Goal: Register for event/course

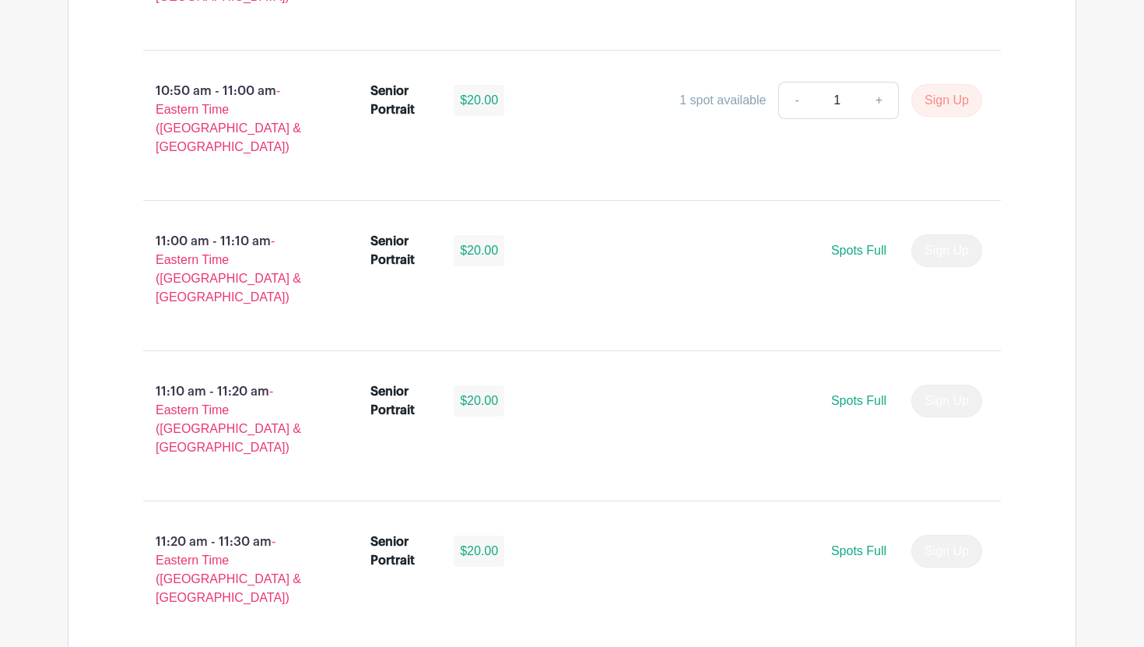
scroll to position [3634, 0]
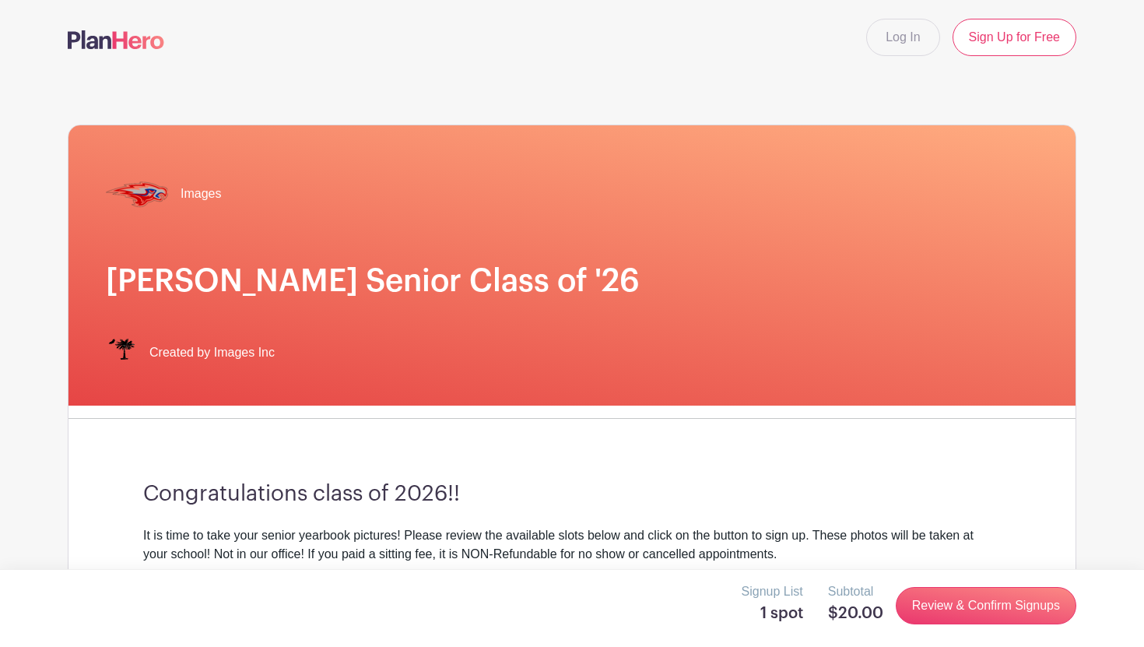
click at [940, 490] on h3 "Congratulations class of 2026!!" at bounding box center [572, 494] width 858 height 26
click at [959, 603] on link "Review & Confirm Signups" at bounding box center [986, 605] width 181 height 37
click at [937, 606] on link "Review & Confirm Signups" at bounding box center [986, 605] width 181 height 37
click at [940, 617] on link "Review & Confirm Signups" at bounding box center [986, 605] width 181 height 37
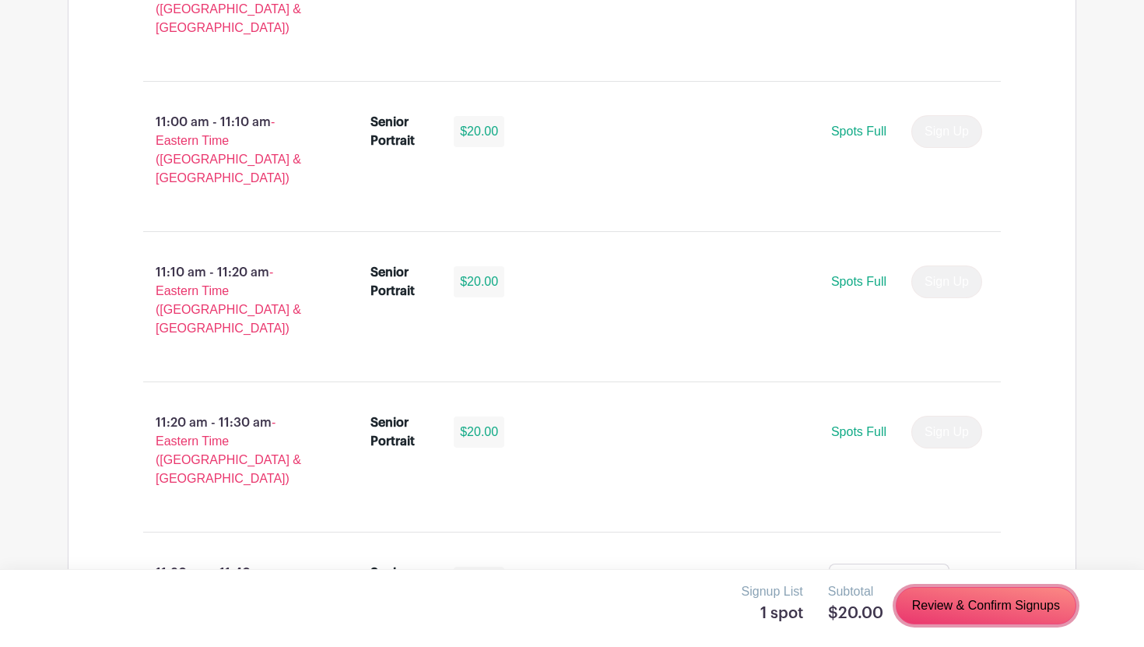
scroll to position [3710, 0]
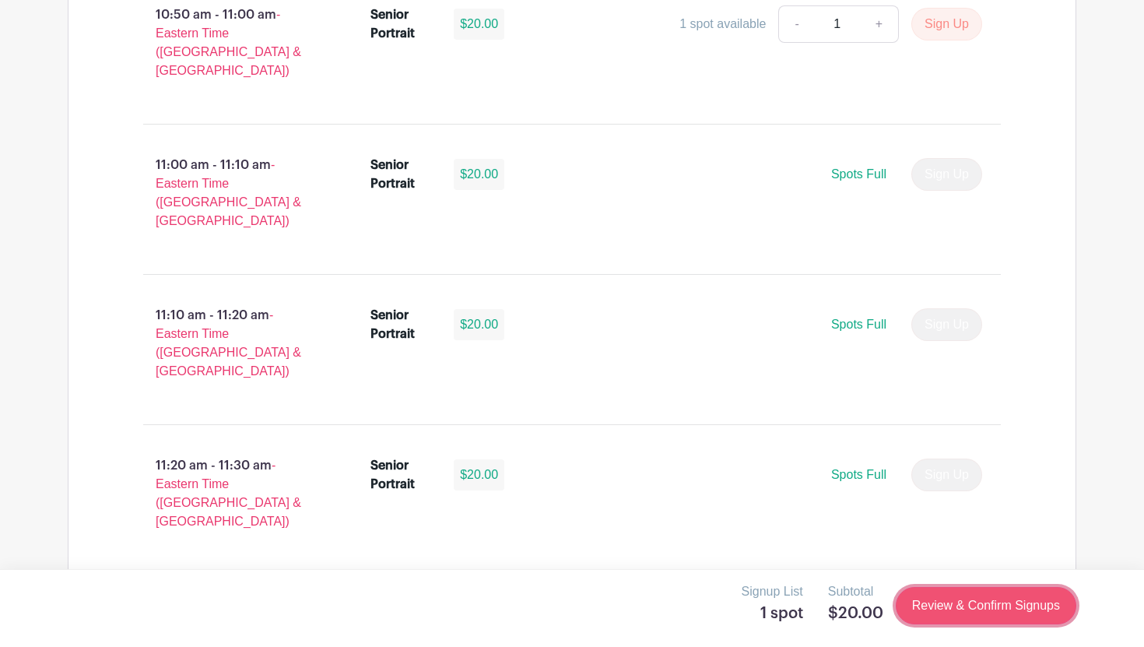
click at [941, 595] on link "Review & Confirm Signups" at bounding box center [986, 605] width 181 height 37
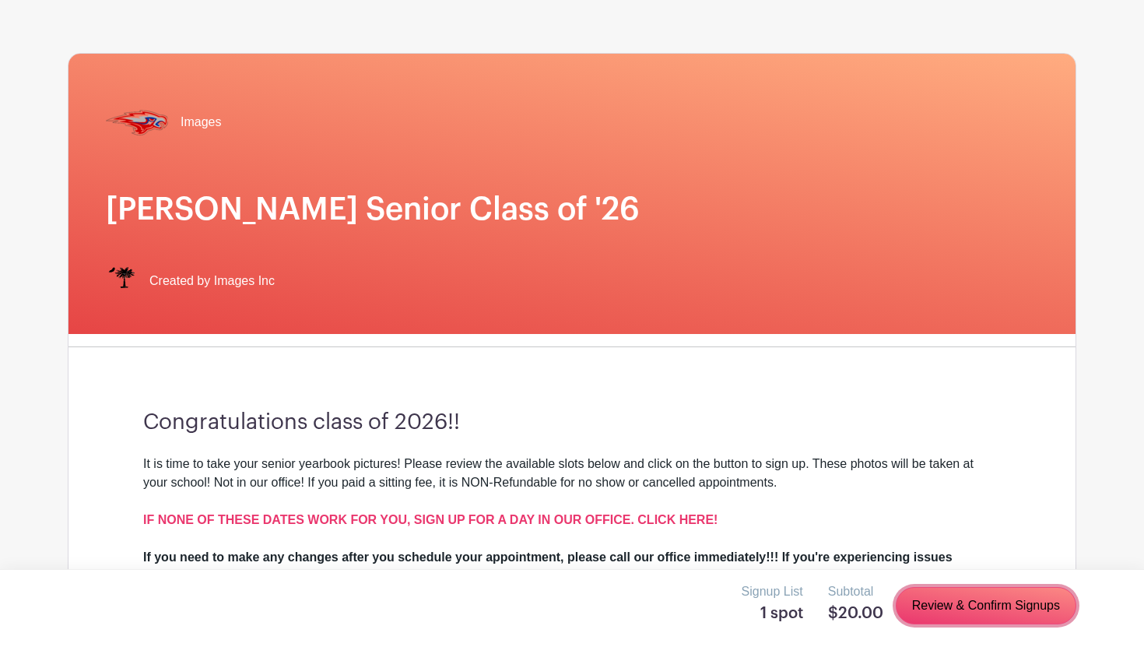
scroll to position [0, 0]
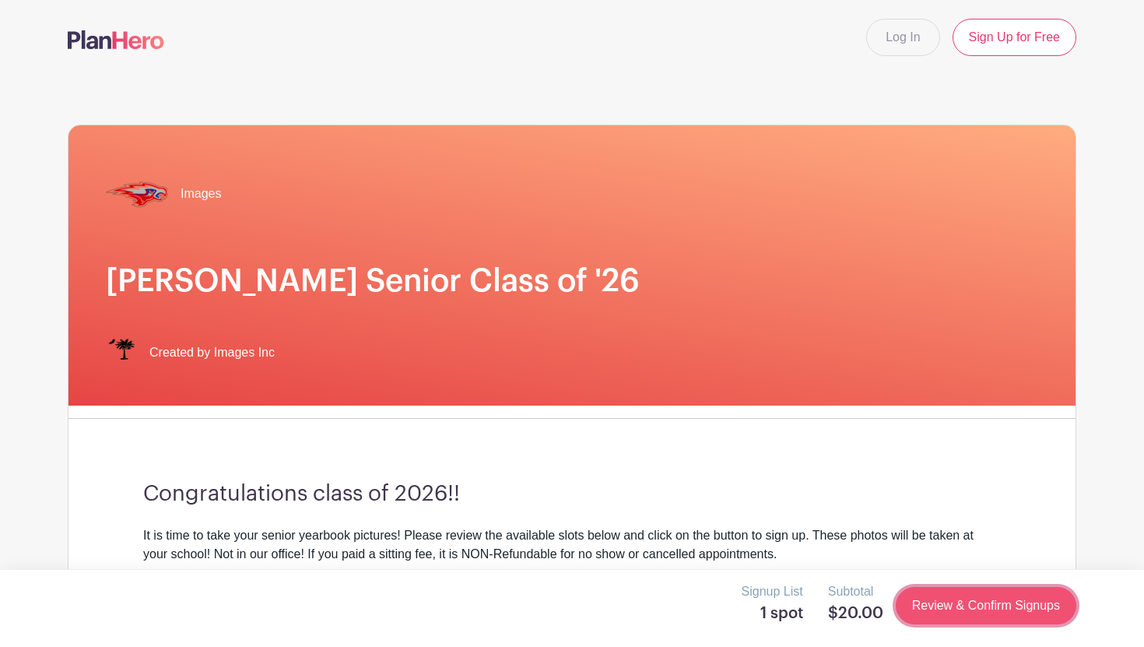
click at [930, 605] on link "Review & Confirm Signups" at bounding box center [986, 605] width 181 height 37
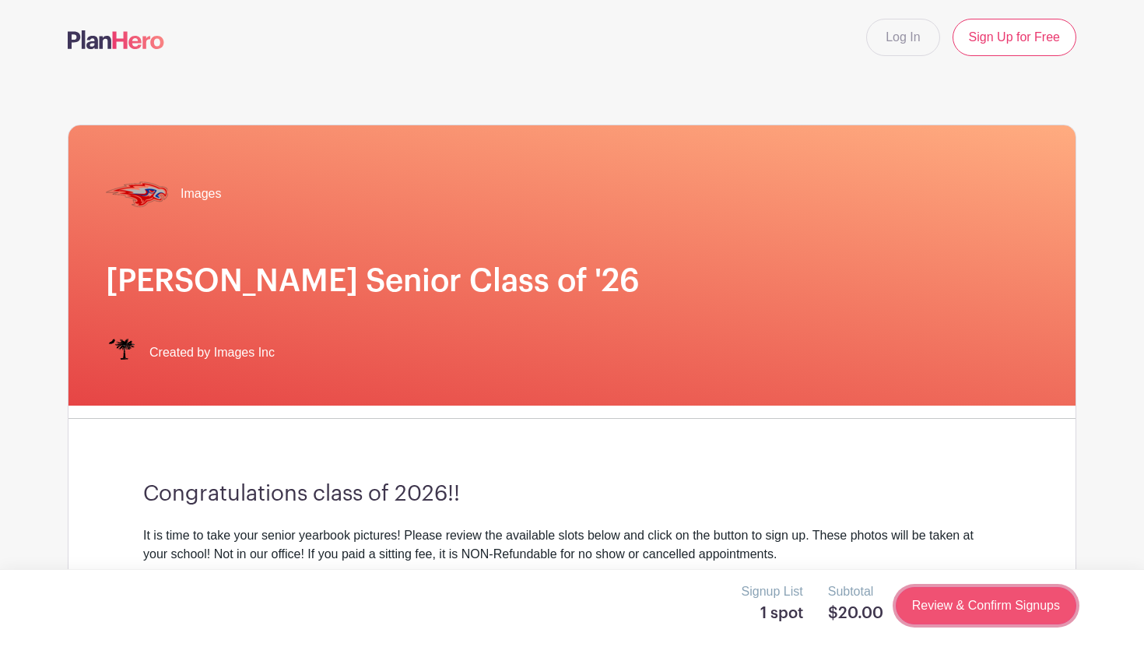
click at [930, 605] on link "Review & Confirm Signups" at bounding box center [986, 605] width 181 height 37
click at [930, 609] on link "Review & Confirm Signups" at bounding box center [986, 605] width 181 height 37
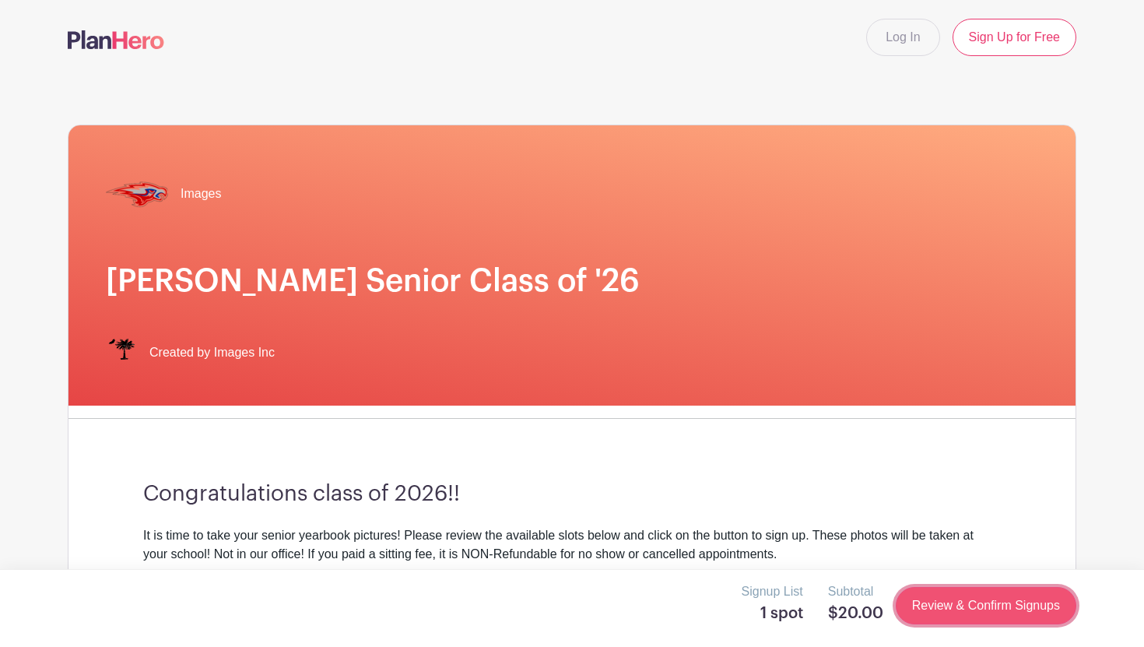
click at [930, 609] on link "Review & Confirm Signups" at bounding box center [986, 605] width 181 height 37
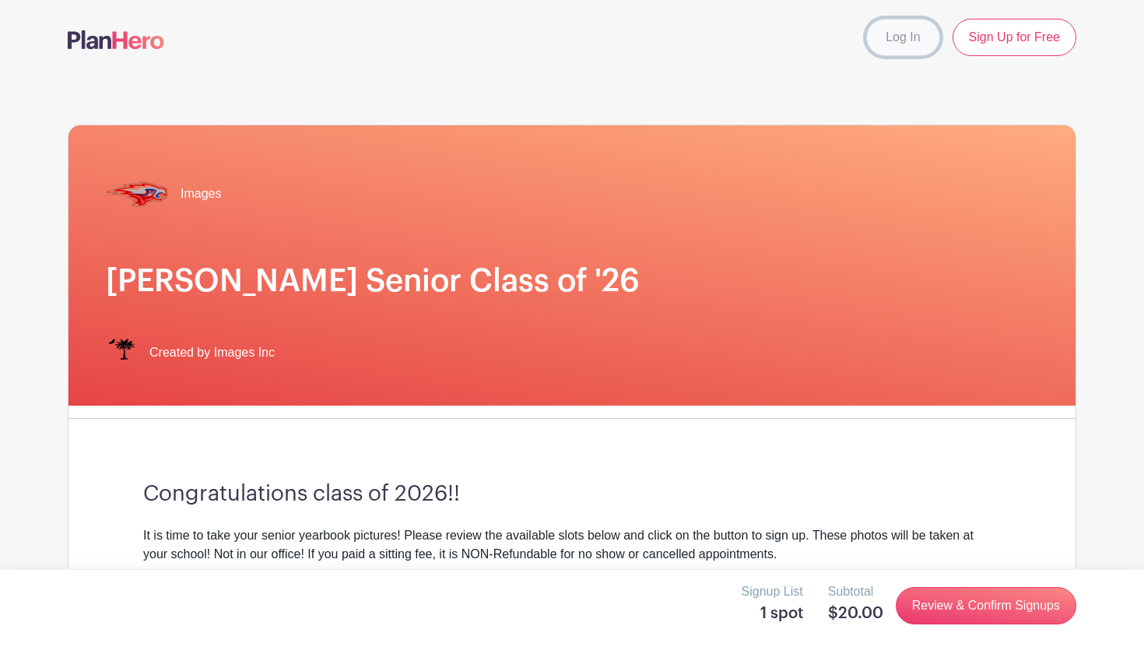
click at [901, 37] on link "Log In" at bounding box center [903, 37] width 73 height 37
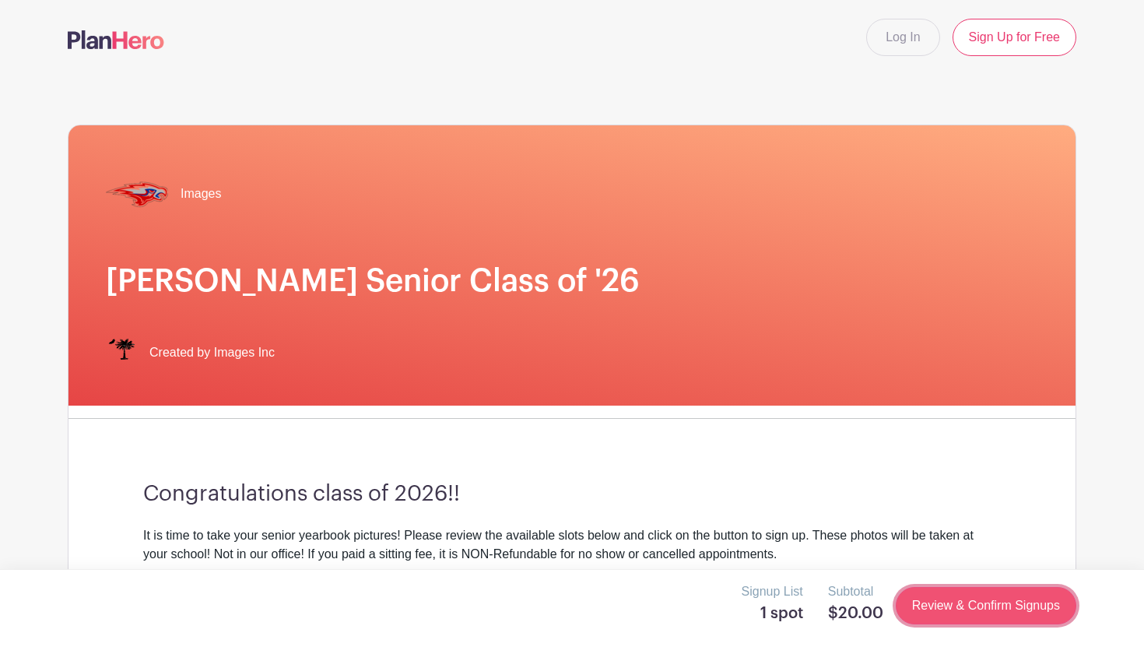
click at [1034, 612] on link "Review & Confirm Signups" at bounding box center [986, 605] width 181 height 37
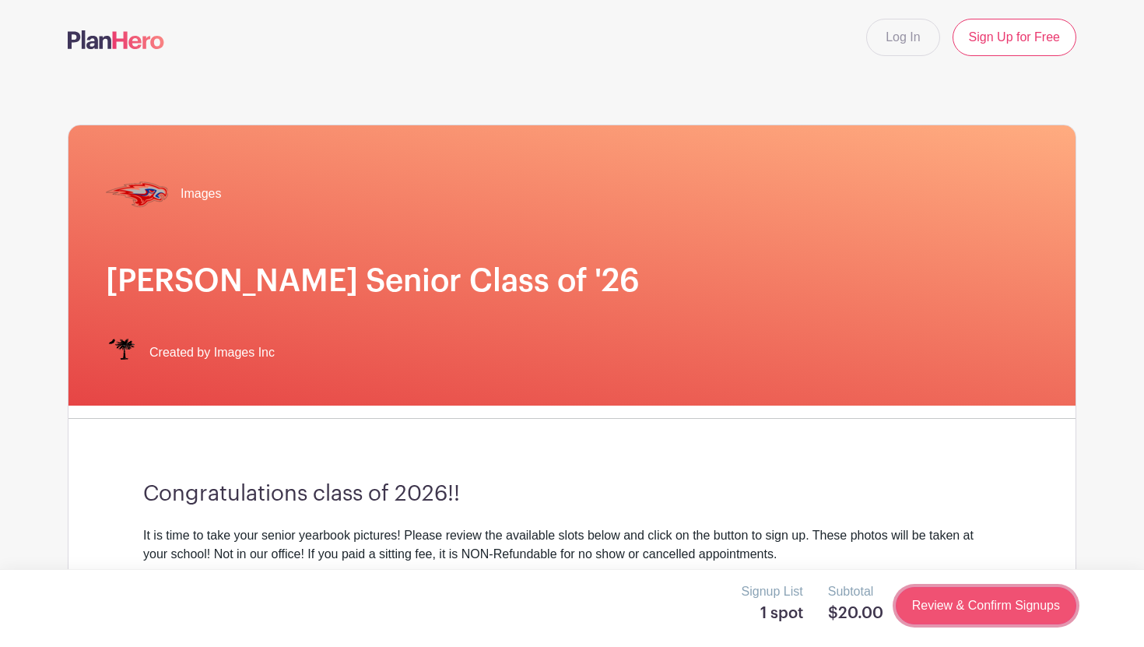
click at [1034, 612] on link "Review & Confirm Signups" at bounding box center [986, 605] width 181 height 37
click at [891, 577] on div "Signup List 1 spot Subtotal $20.00 Review & Confirm Signups" at bounding box center [572, 608] width 1144 height 78
click at [902, 608] on link "Review & Confirm Signups" at bounding box center [986, 605] width 181 height 37
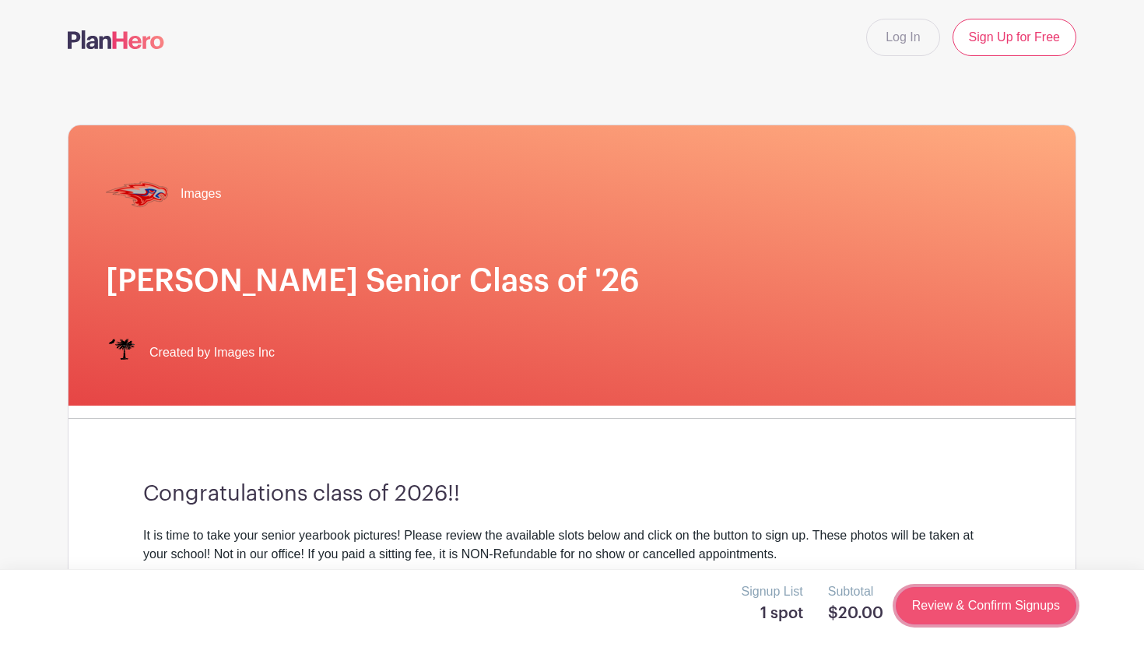
click at [904, 617] on link "Review & Confirm Signups" at bounding box center [986, 605] width 181 height 37
click at [964, 596] on link "Review & Confirm Signups" at bounding box center [986, 605] width 181 height 37
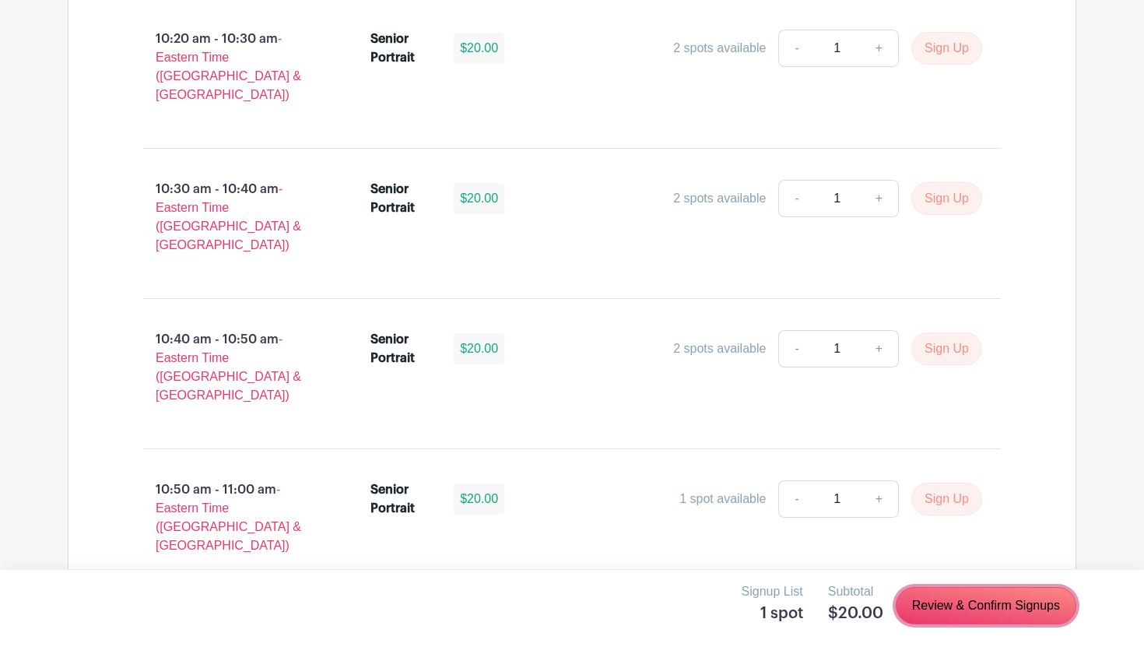
scroll to position [3239, 0]
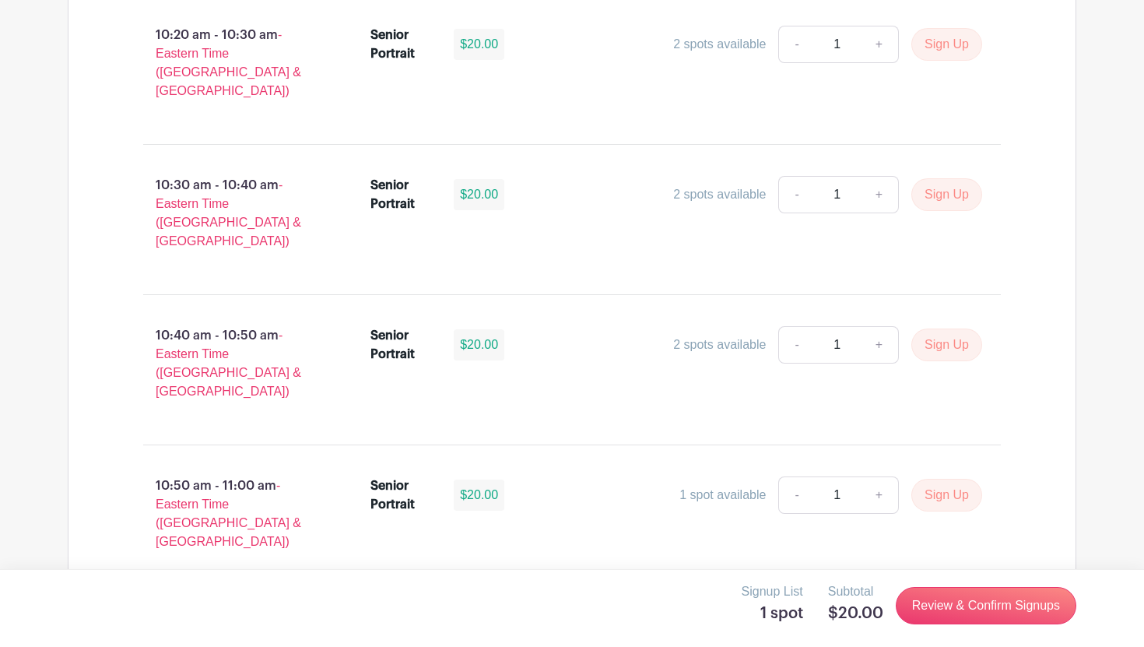
click at [945, 617] on link "Review & Confirm Signups" at bounding box center [986, 605] width 181 height 37
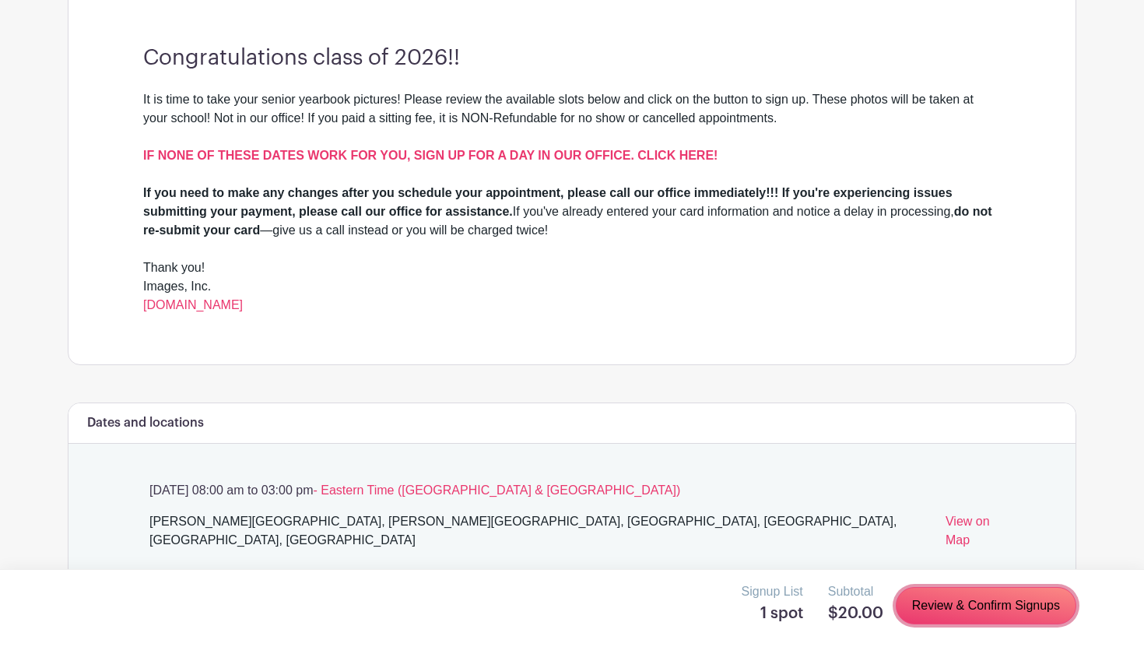
scroll to position [0, 0]
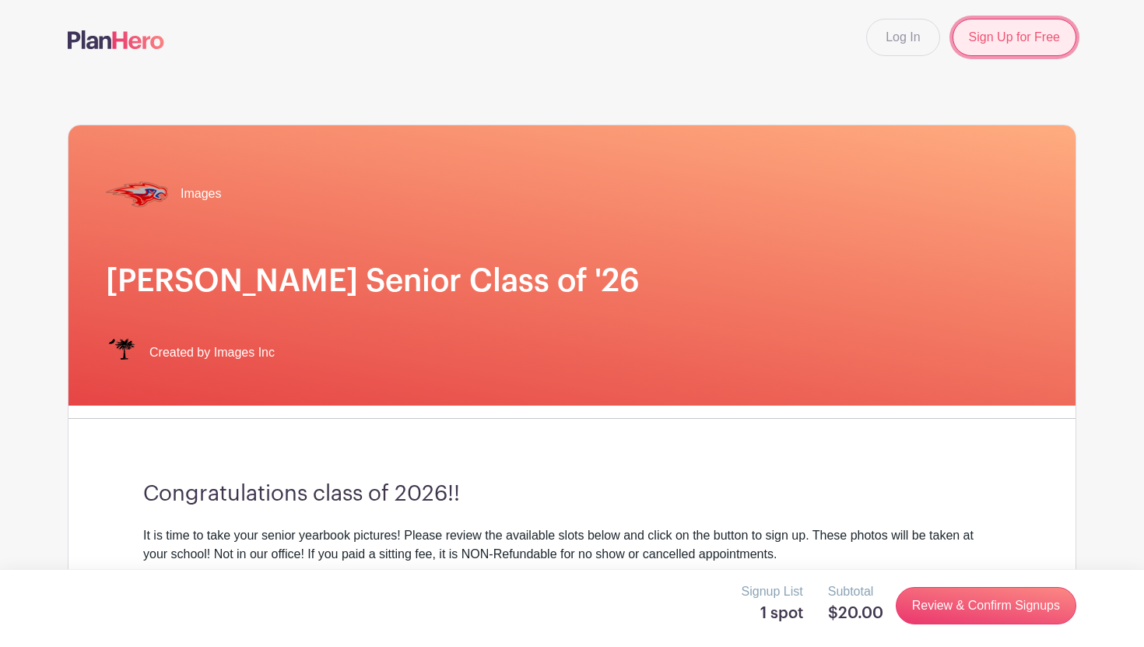
click at [1000, 41] on link "Sign Up for Free" at bounding box center [1015, 37] width 124 height 37
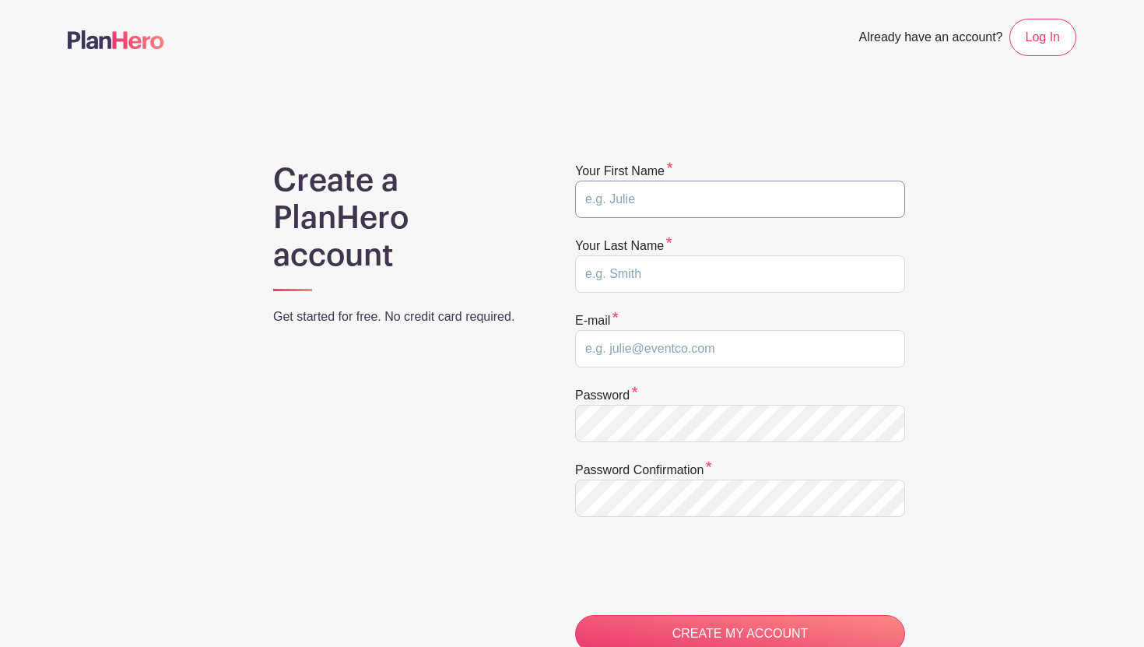
click at [634, 210] on input "text" at bounding box center [740, 199] width 330 height 37
type input "TJ"
click at [712, 269] on input "text" at bounding box center [740, 273] width 330 height 37
type input "Nguyen"
click at [736, 350] on input "email" at bounding box center [740, 348] width 330 height 37
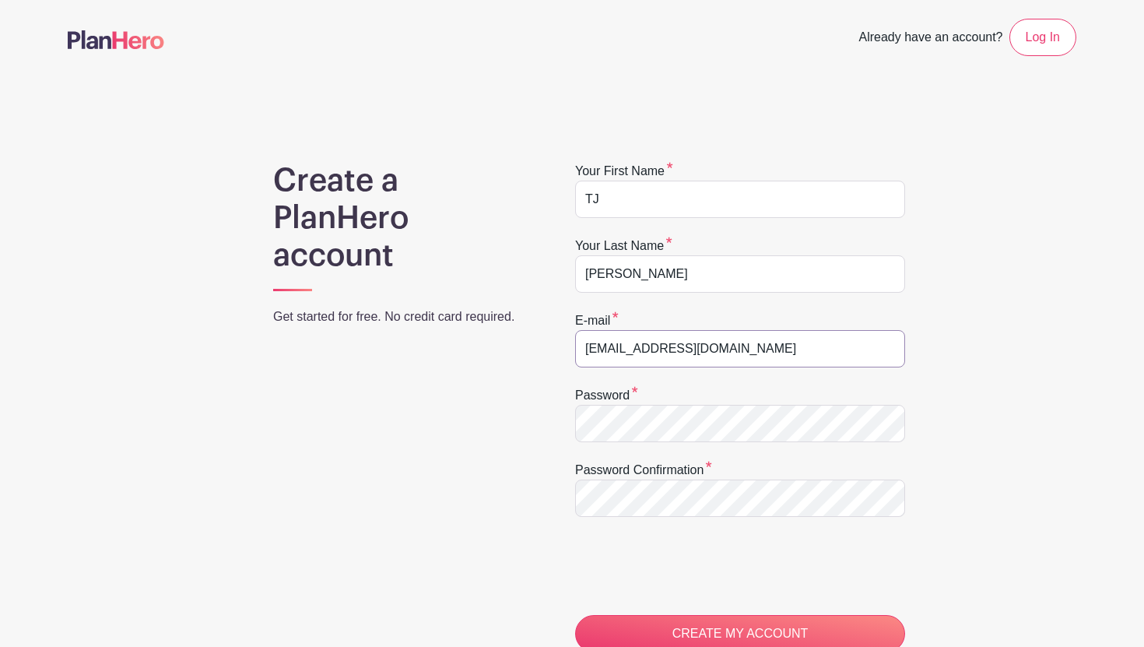
type input "nguyenth2026@hammondschool.org"
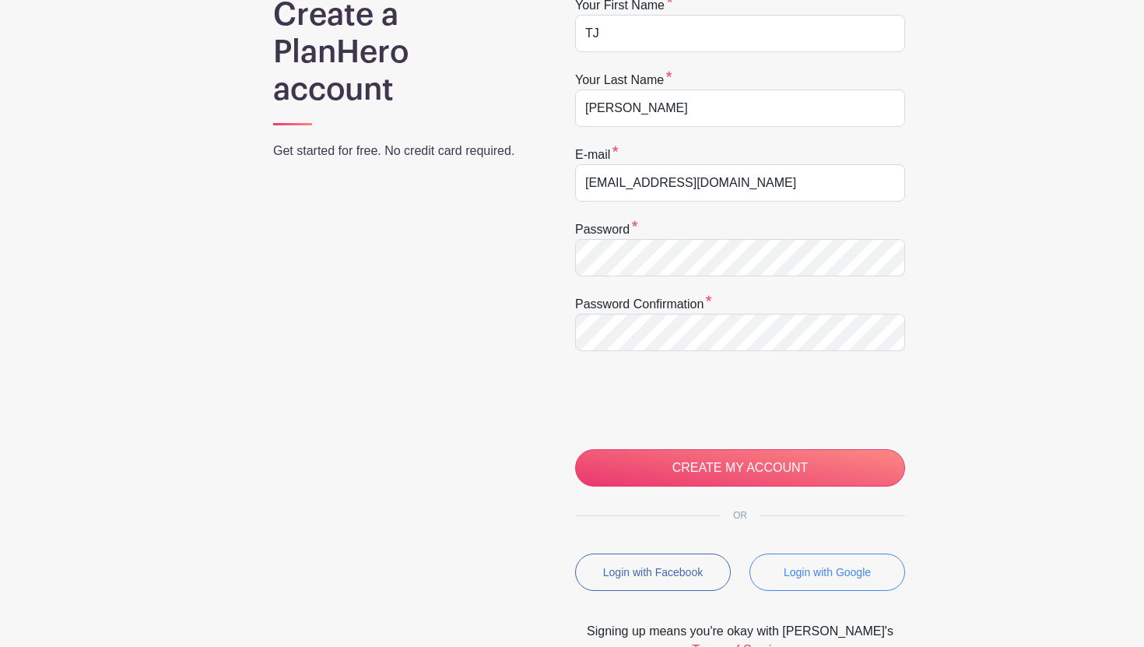
scroll to position [276, 0]
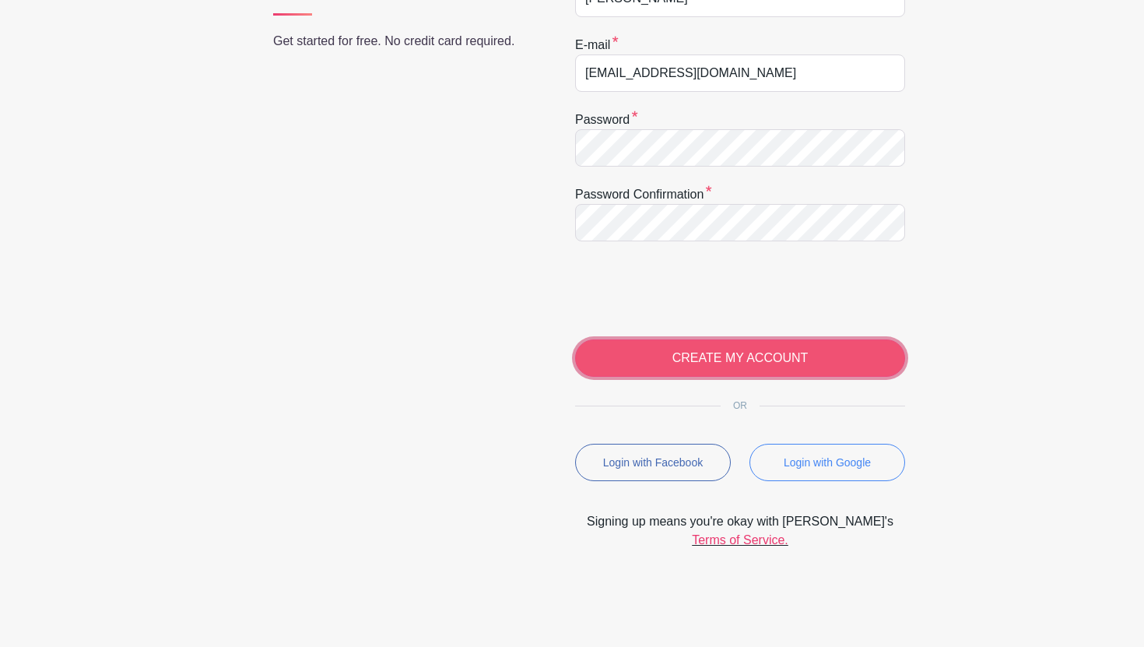
click at [691, 361] on input "CREATE MY ACCOUNT" at bounding box center [740, 357] width 330 height 37
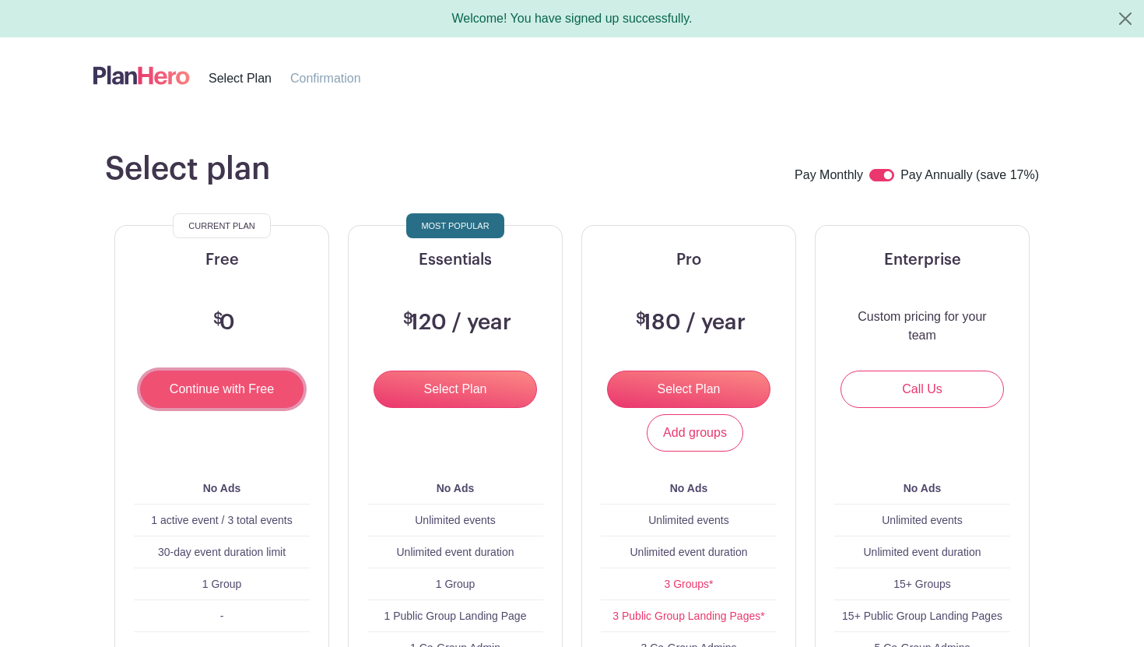
click at [262, 388] on input "Continue with Free" at bounding box center [221, 389] width 163 height 37
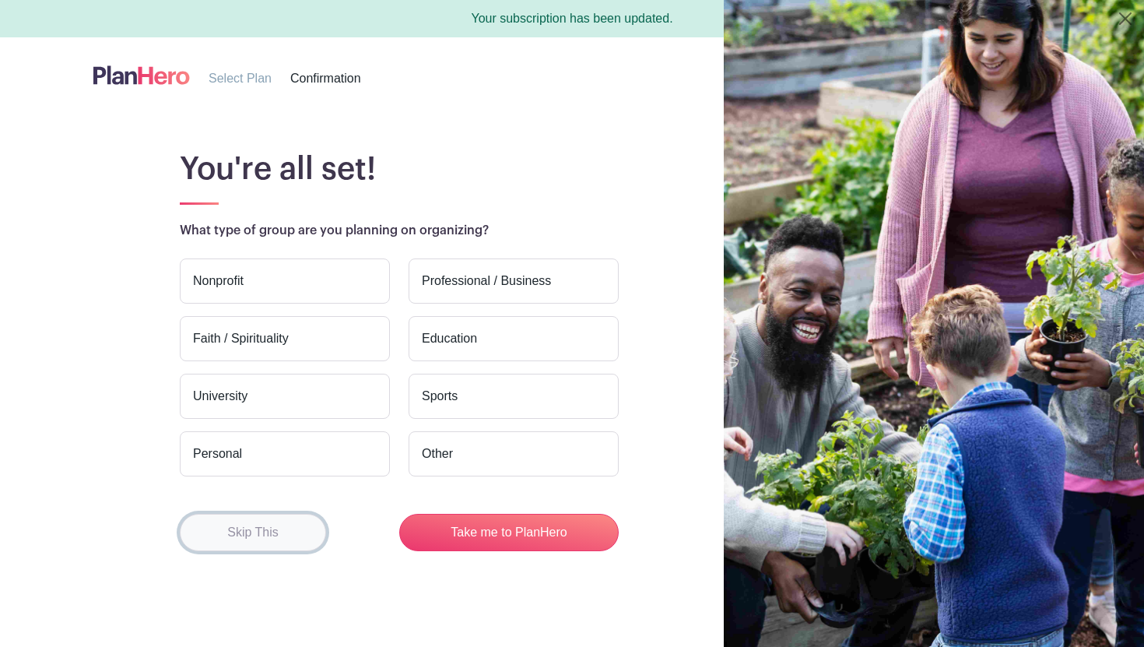
click at [291, 526] on button "Skip This" at bounding box center [253, 532] width 146 height 37
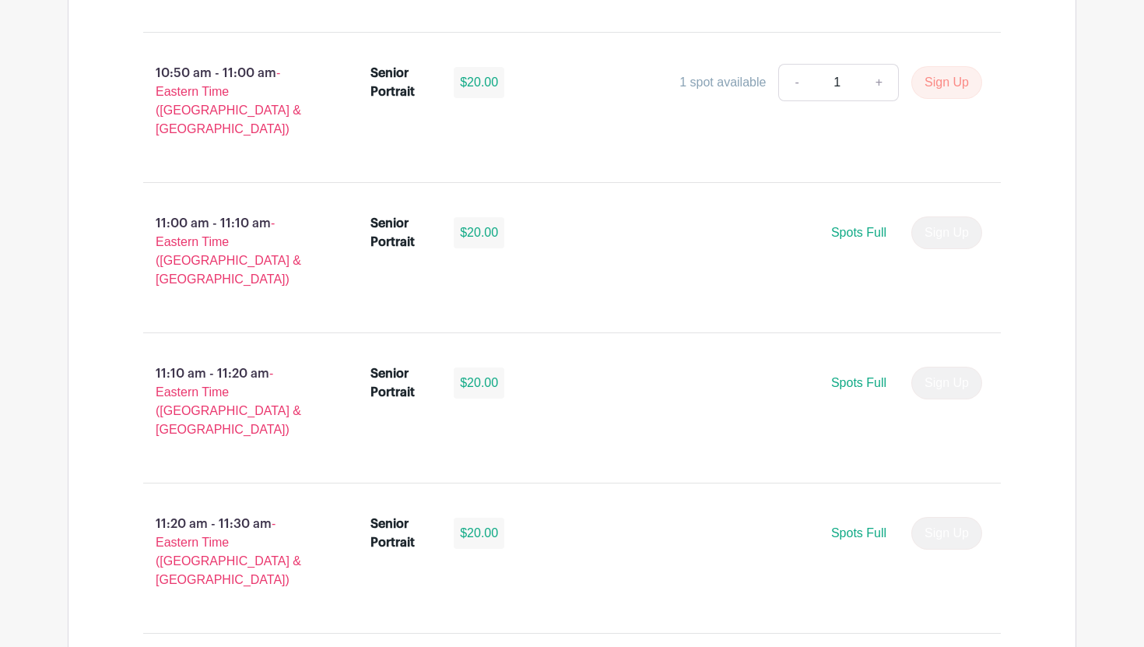
scroll to position [3633, 0]
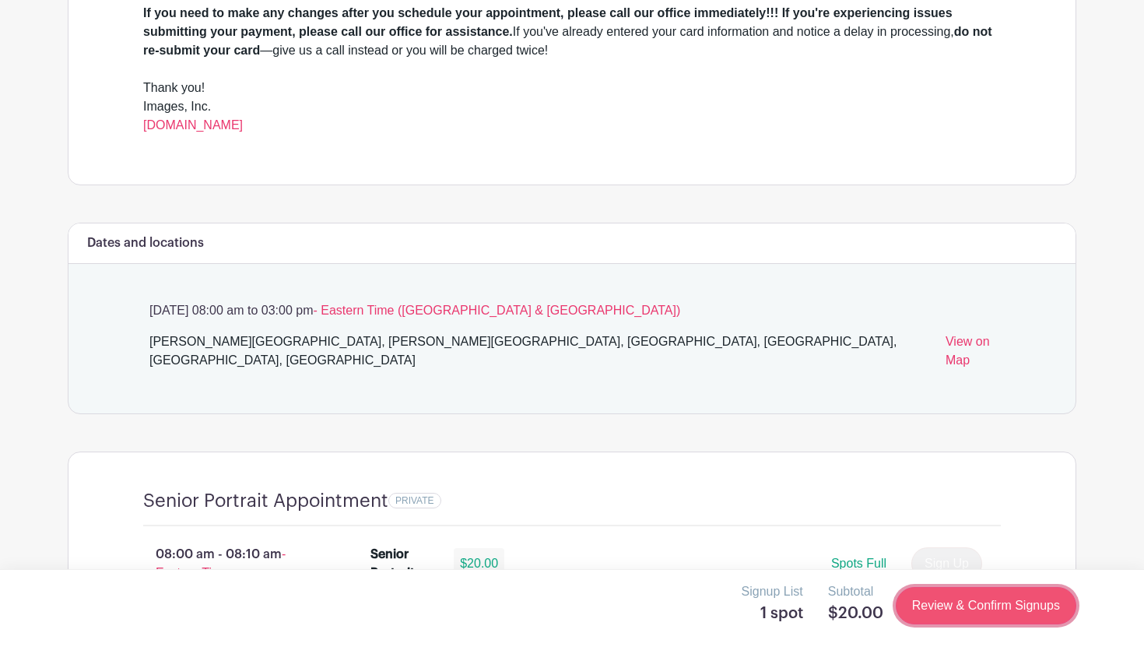
click at [931, 602] on link "Review & Confirm Signups" at bounding box center [986, 605] width 181 height 37
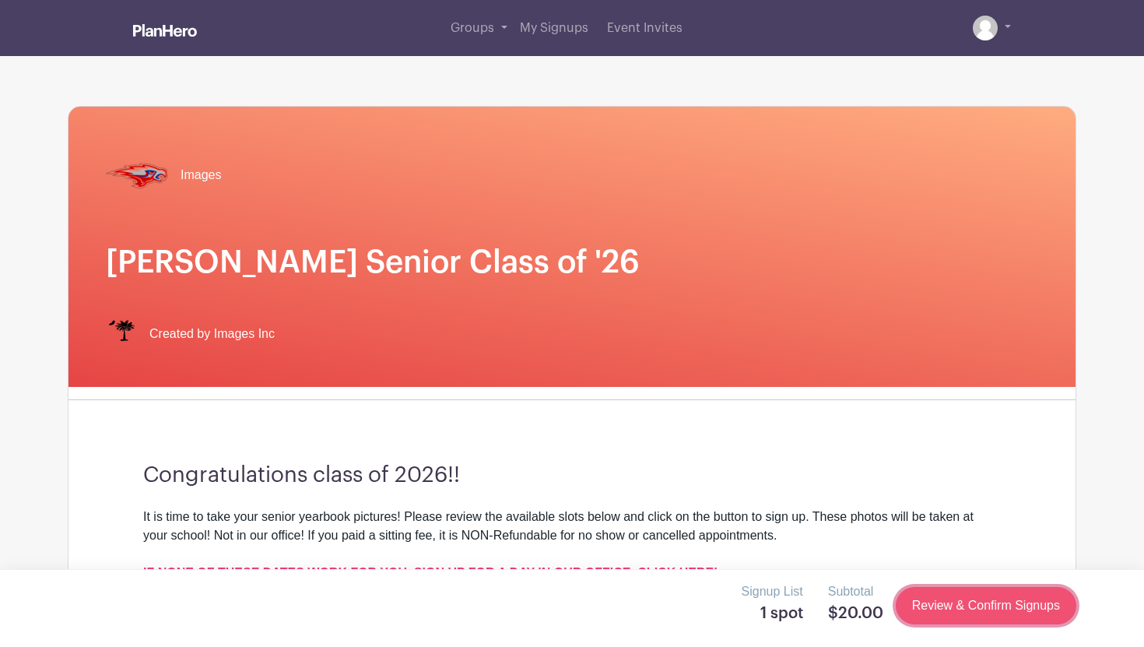
click at [925, 591] on link "Review & Confirm Signups" at bounding box center [986, 605] width 181 height 37
click at [924, 608] on link "Review & Confirm Signups" at bounding box center [986, 605] width 181 height 37
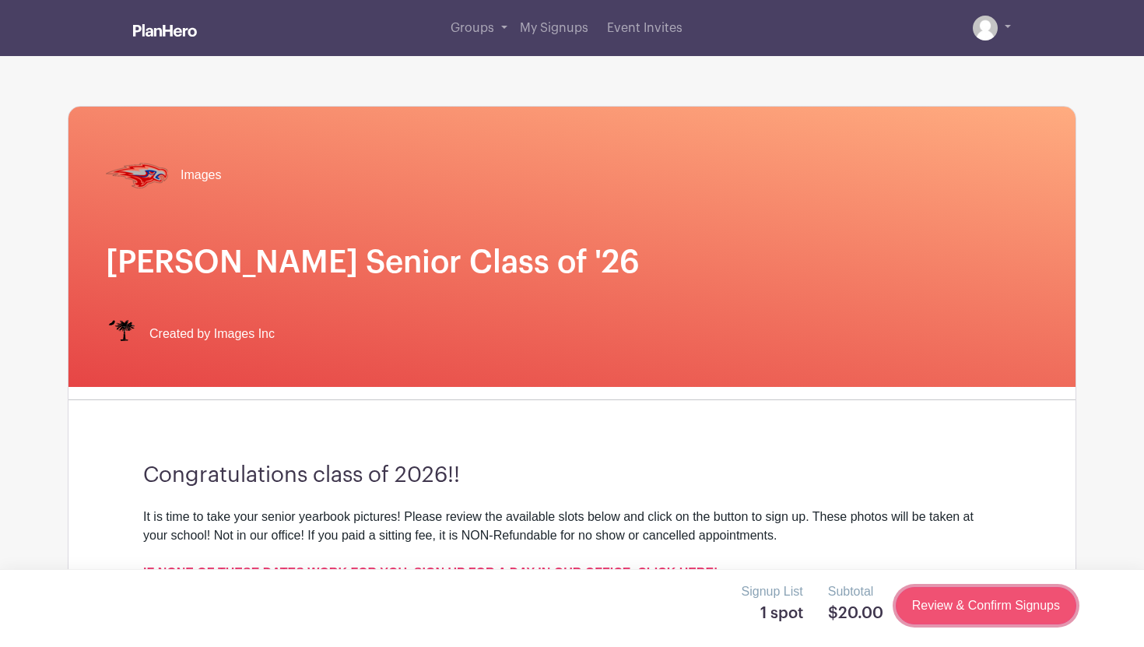
click at [924, 608] on link "Review & Confirm Signups" at bounding box center [986, 605] width 181 height 37
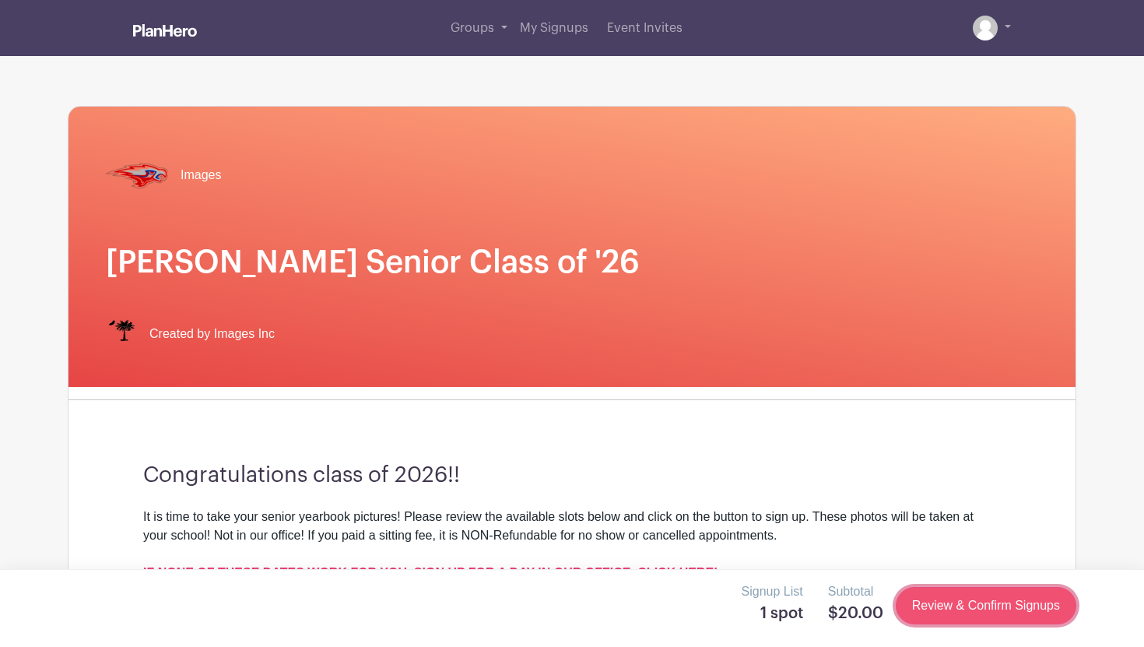
click at [924, 608] on link "Review & Confirm Signups" at bounding box center [986, 605] width 181 height 37
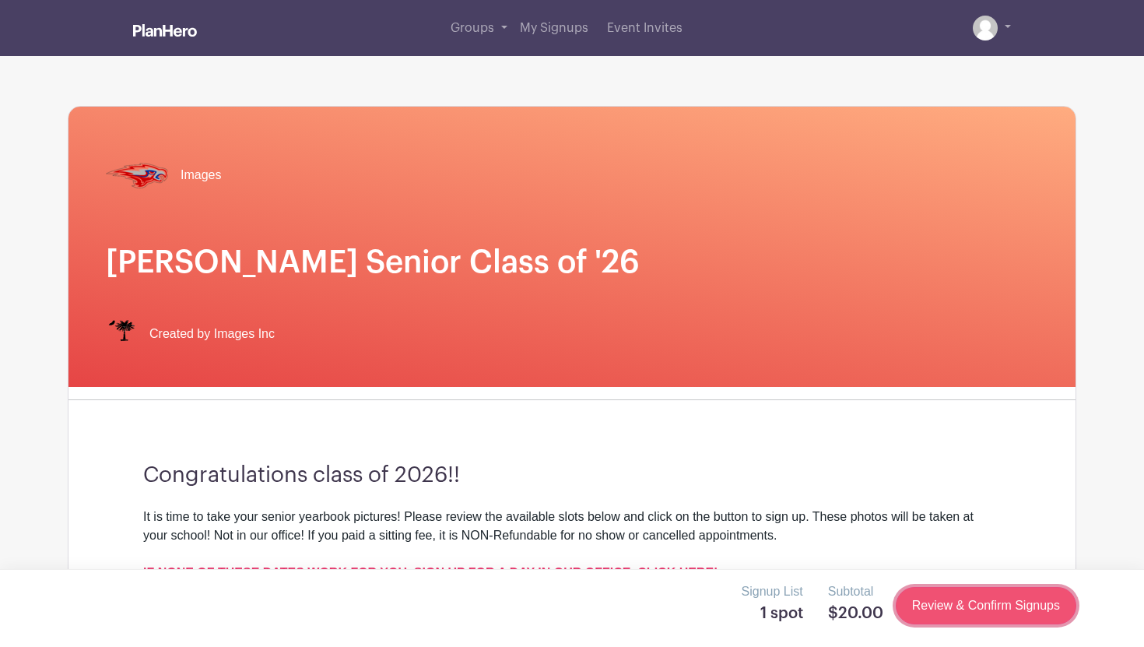
click at [924, 608] on link "Review & Confirm Signups" at bounding box center [986, 605] width 181 height 37
click at [926, 609] on link "Review & Confirm Signups" at bounding box center [986, 605] width 181 height 37
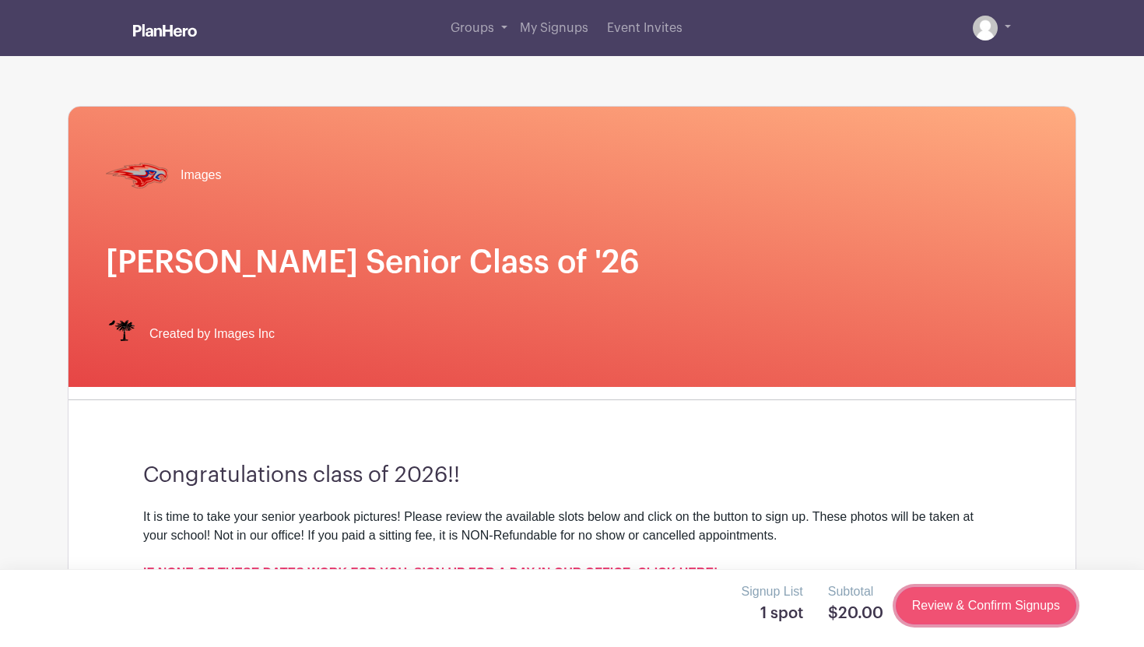
click at [926, 609] on link "Review & Confirm Signups" at bounding box center [986, 605] width 181 height 37
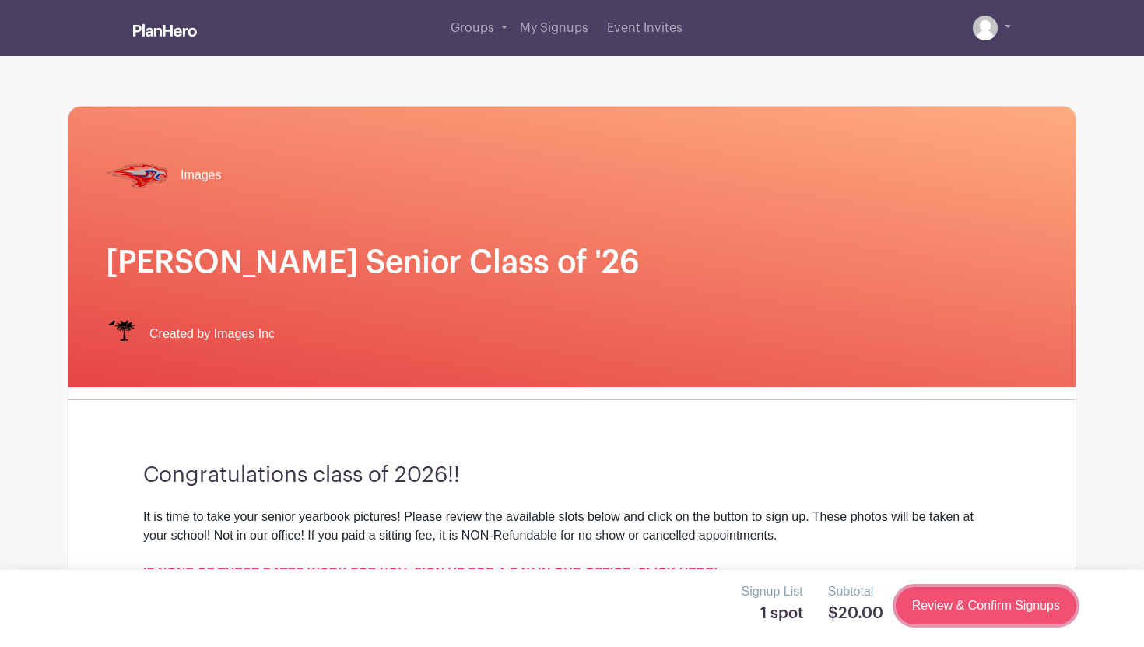
click at [926, 609] on link "Review & Confirm Signups" at bounding box center [986, 605] width 181 height 37
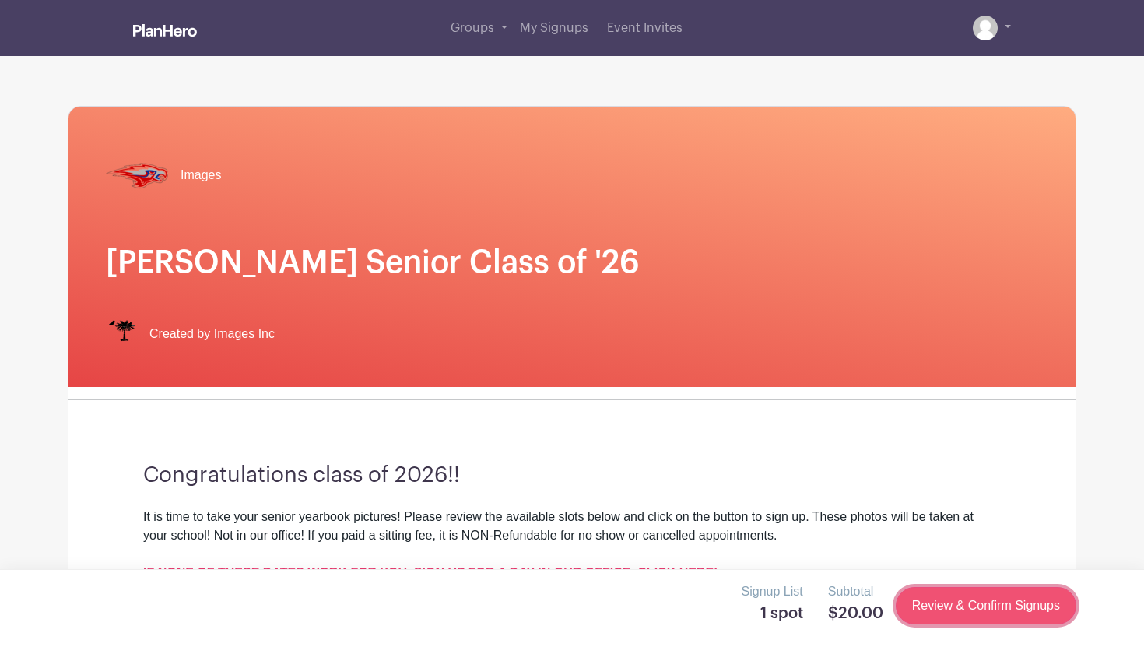
click at [926, 609] on link "Review & Confirm Signups" at bounding box center [986, 605] width 181 height 37
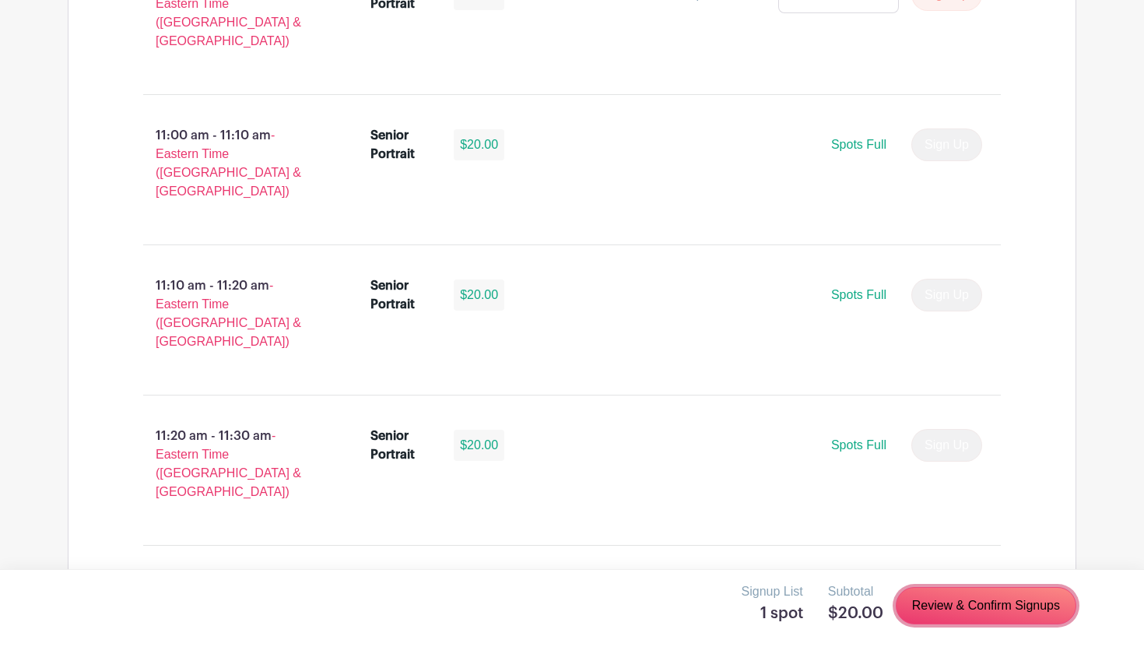
scroll to position [3718, 0]
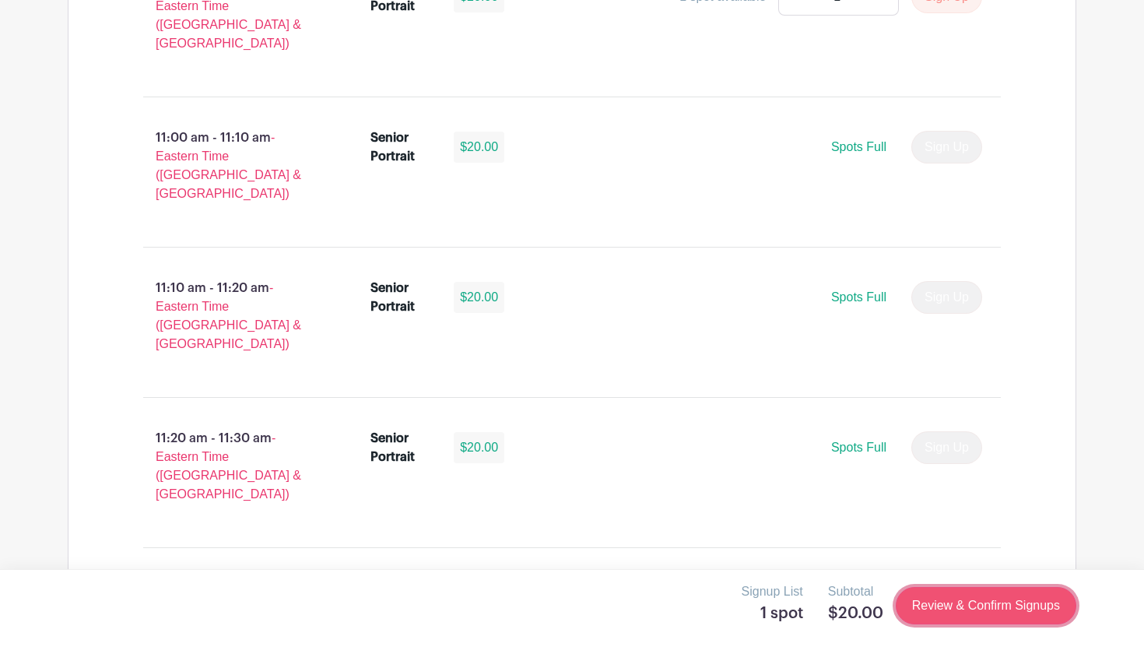
click at [916, 610] on link "Review & Confirm Signups" at bounding box center [986, 605] width 181 height 37
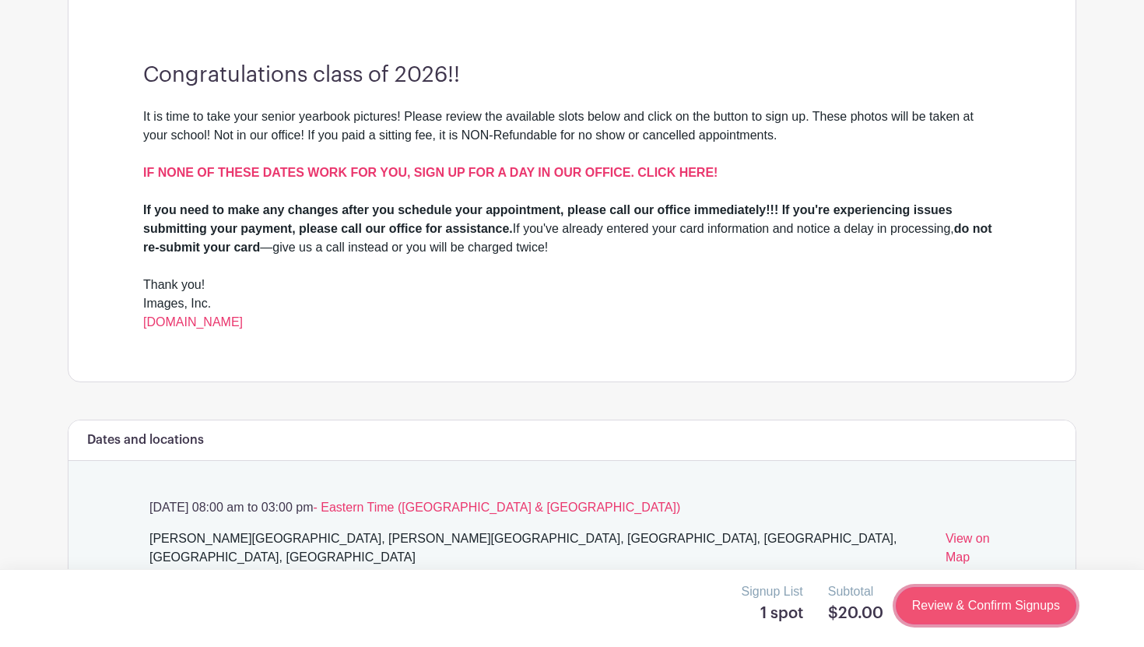
click at [915, 610] on link "Review & Confirm Signups" at bounding box center [986, 605] width 181 height 37
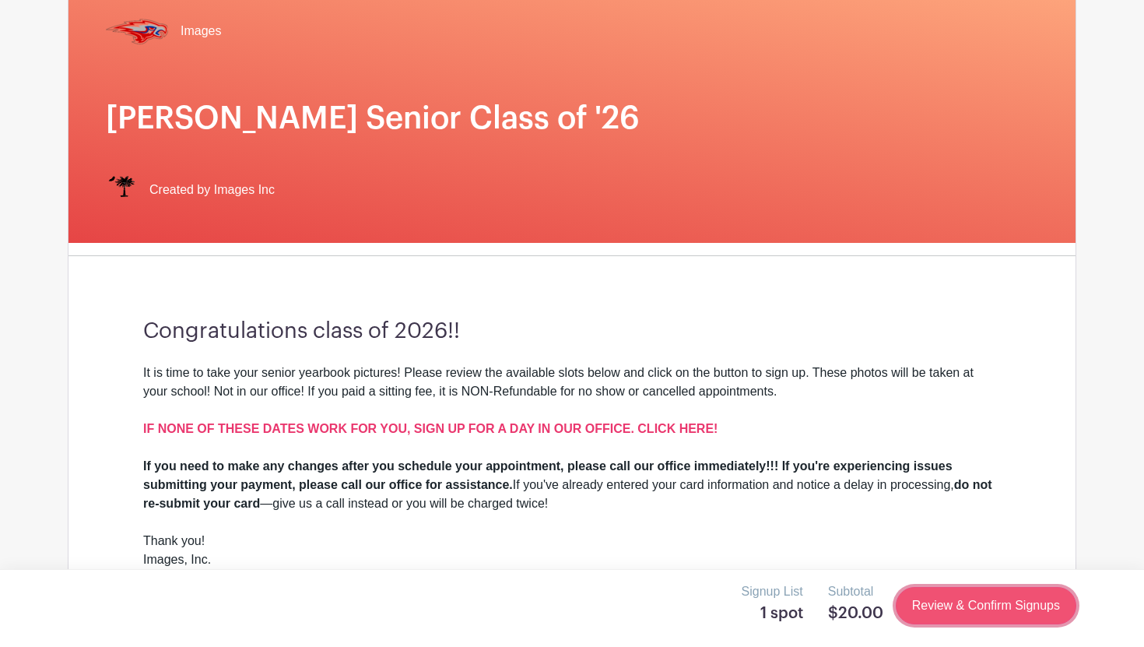
click at [915, 610] on link "Review & Confirm Signups" at bounding box center [986, 605] width 181 height 37
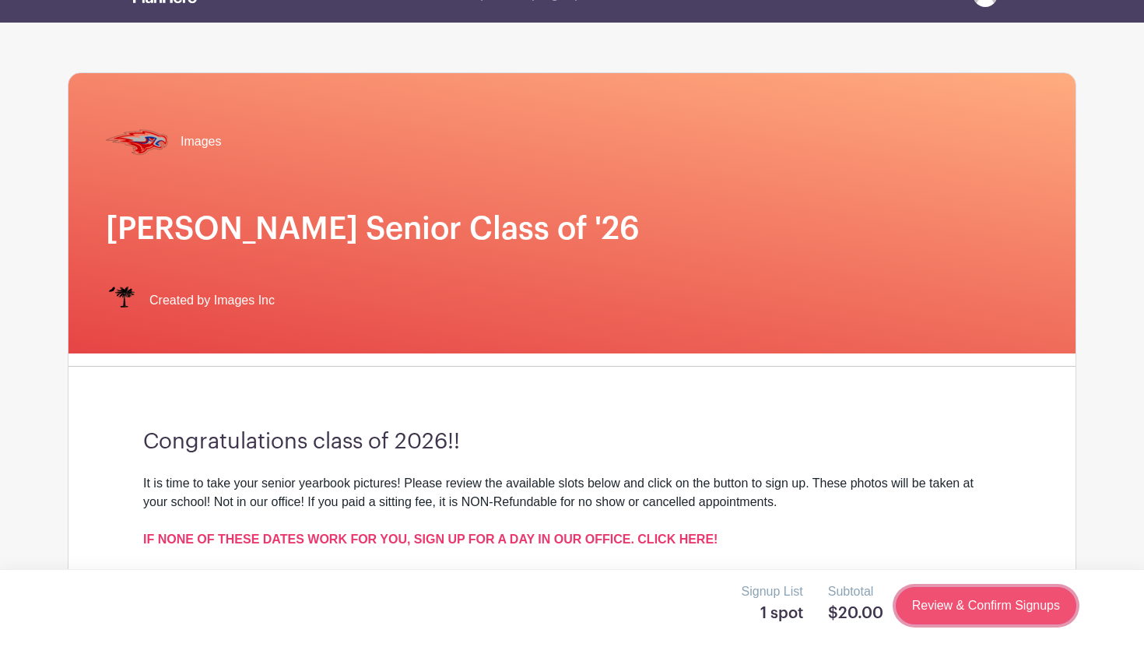
click at [915, 610] on link "Review & Confirm Signups" at bounding box center [986, 605] width 181 height 37
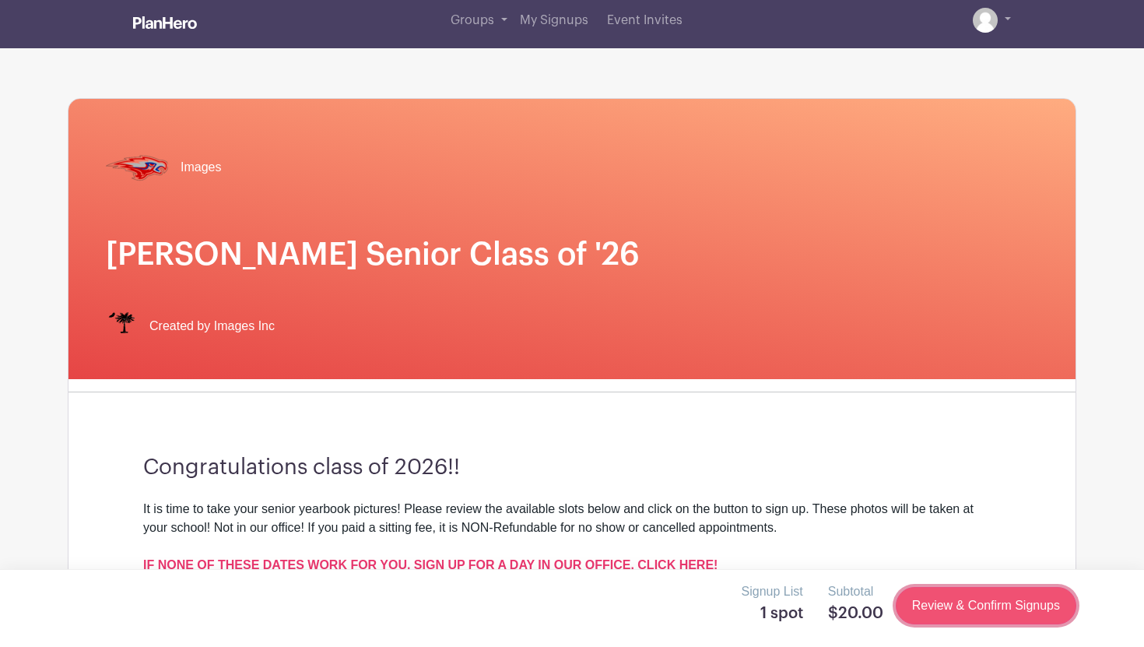
scroll to position [0, 0]
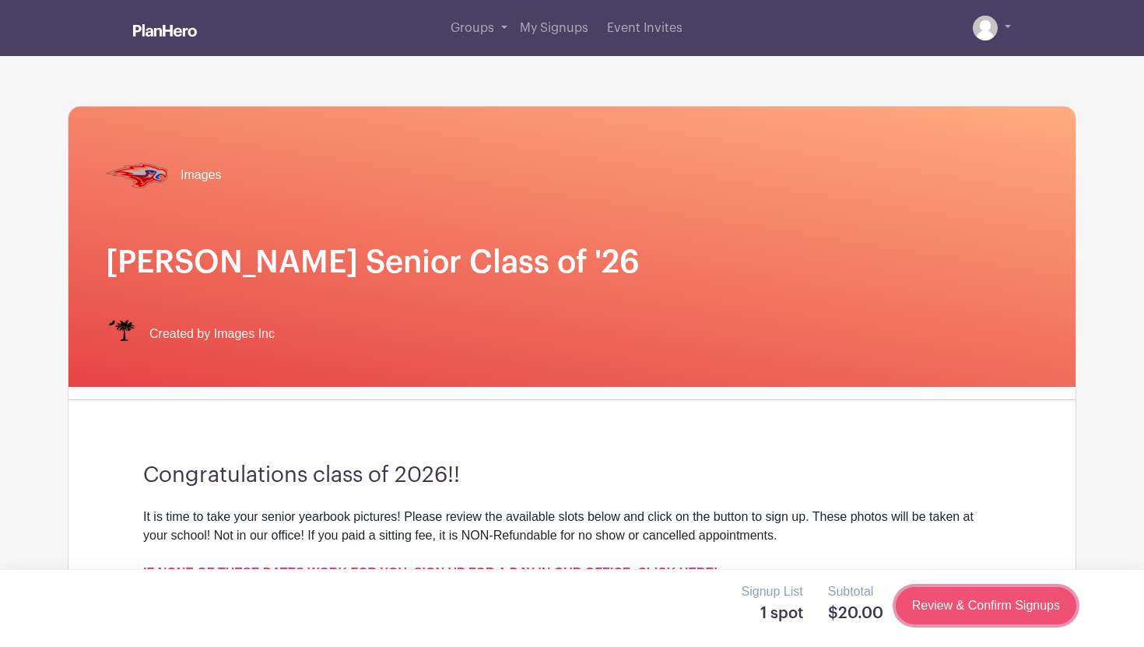
click at [915, 610] on link "Review & Confirm Signups" at bounding box center [986, 605] width 181 height 37
click at [553, 27] on span "My Signups" at bounding box center [554, 28] width 69 height 12
click at [1001, 30] on link at bounding box center [992, 28] width 38 height 25
click at [1006, 27] on link at bounding box center [992, 28] width 38 height 25
click at [963, 40] on li at bounding box center [960, 28] width 12 height 25
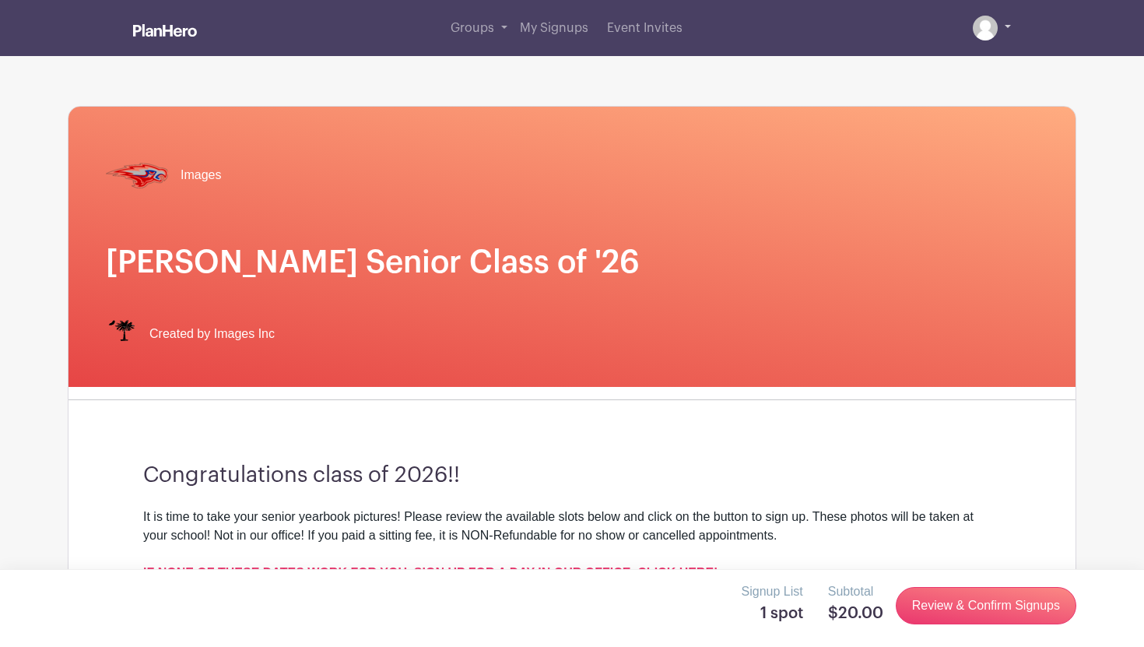
click at [1002, 27] on link at bounding box center [992, 28] width 38 height 25
click at [1002, 13] on div "Groups All Groups TJ's Events My Signups Event Invites My account Logout" at bounding box center [604, 28] width 814 height 56
click at [1010, 20] on link at bounding box center [992, 28] width 38 height 25
click at [1004, 25] on link at bounding box center [992, 28] width 38 height 25
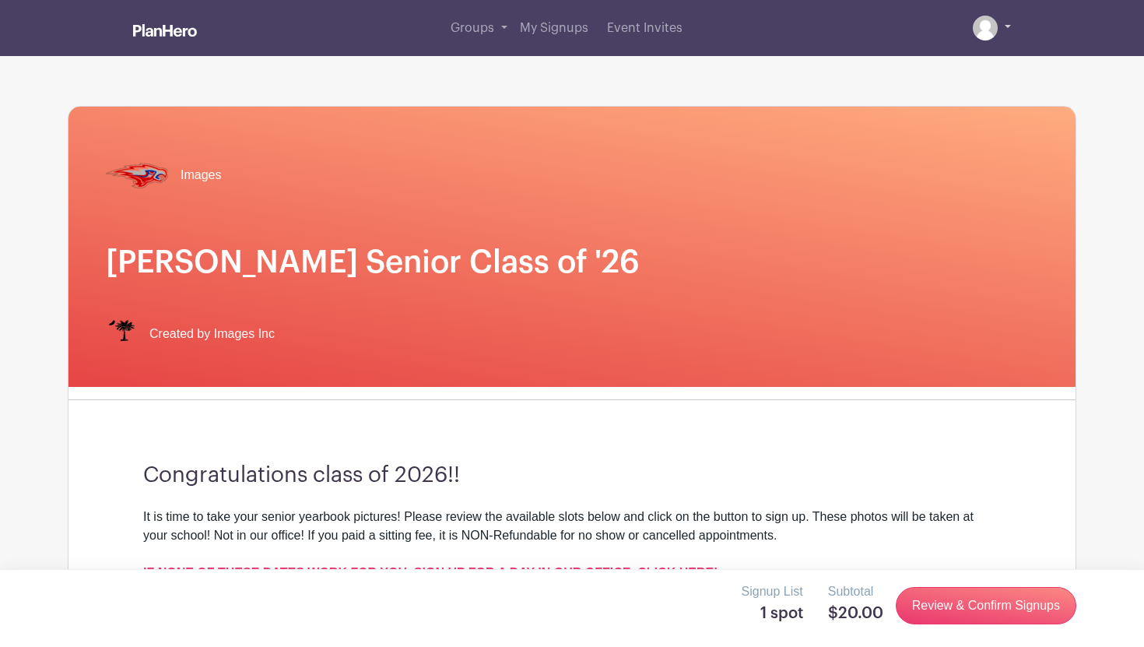
click at [983, 25] on img at bounding box center [985, 28] width 25 height 25
click at [994, 21] on img at bounding box center [985, 28] width 25 height 25
click at [1007, 21] on link at bounding box center [992, 28] width 38 height 25
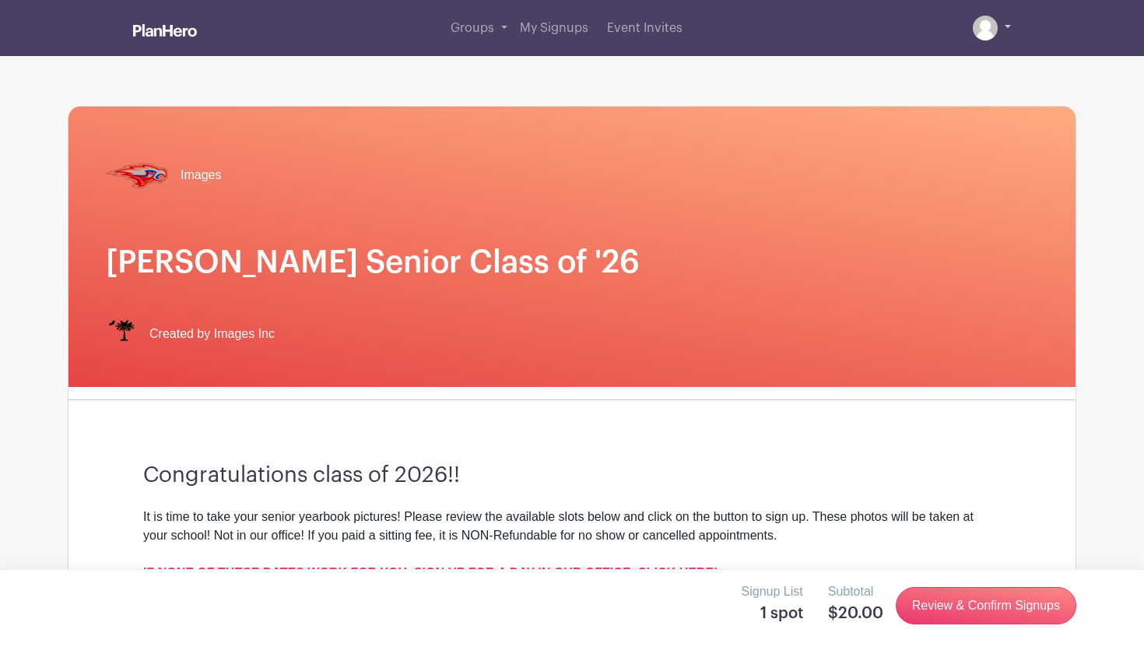
click at [1007, 21] on link at bounding box center [992, 28] width 38 height 25
click at [1007, 27] on link at bounding box center [992, 28] width 38 height 25
click at [959, 603] on link "Review & Confirm Signups" at bounding box center [986, 605] width 181 height 37
